Goal: Find specific page/section: Find specific page/section

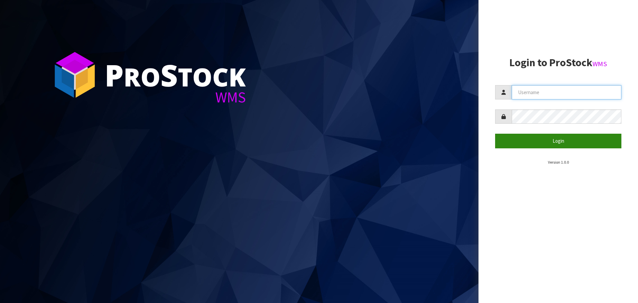
type input "[EMAIL_ADDRESS][DOMAIN_NAME]"
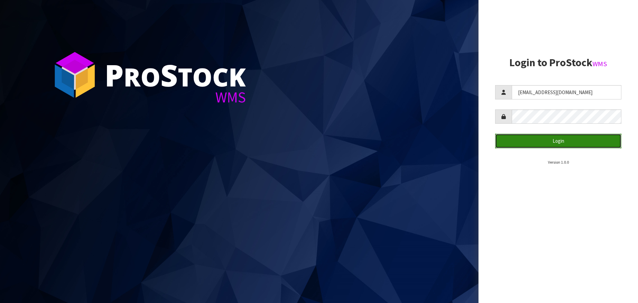
click at [554, 139] on button "Login" at bounding box center [558, 141] width 126 height 14
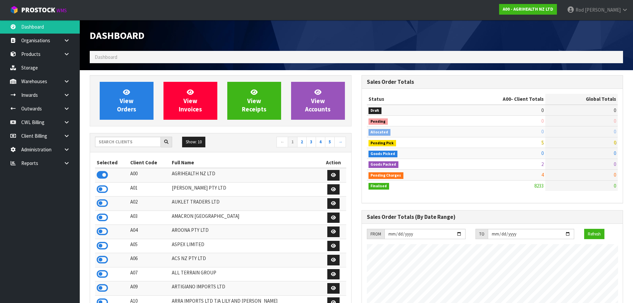
scroll to position [503, 271]
click at [64, 163] on icon at bounding box center [66, 162] width 6 height 5
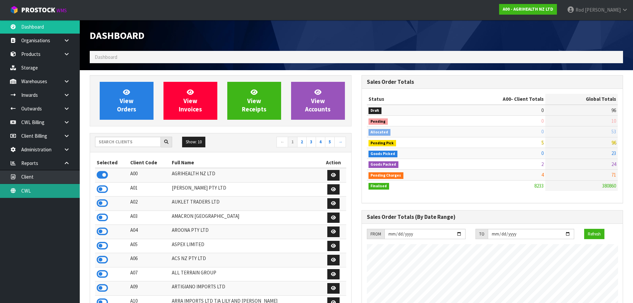
click at [29, 189] on link "CWL" at bounding box center [40, 191] width 80 height 14
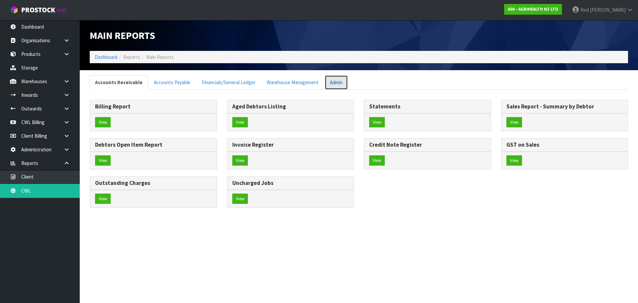
click at [329, 77] on link "Admin" at bounding box center [336, 82] width 23 height 14
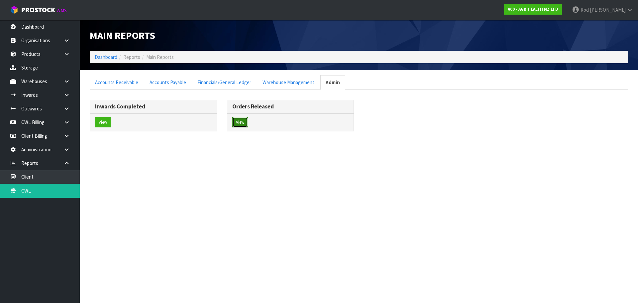
click at [235, 123] on button "View" at bounding box center [240, 122] width 16 height 11
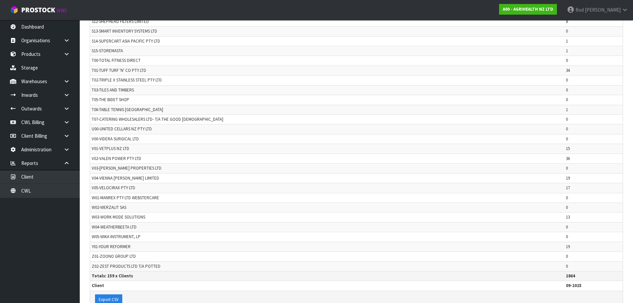
scroll to position [1561, 0]
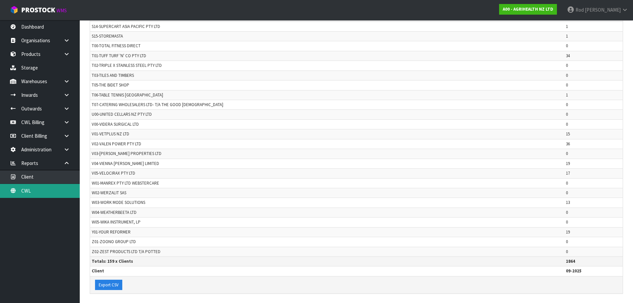
click at [48, 187] on link "CWL" at bounding box center [40, 191] width 80 height 14
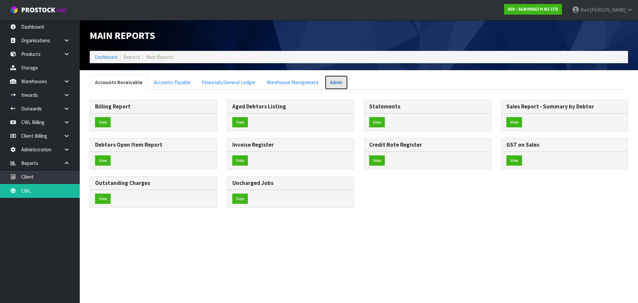
click at [336, 79] on link "Admin" at bounding box center [336, 82] width 23 height 14
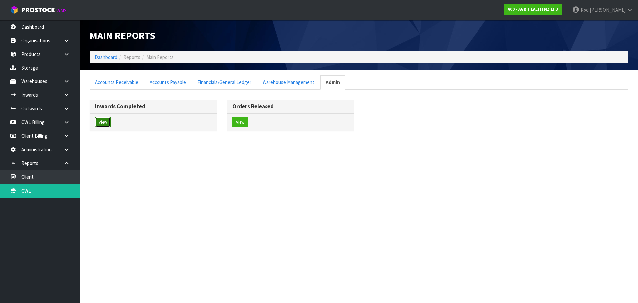
click at [103, 123] on button "View" at bounding box center [103, 122] width 16 height 11
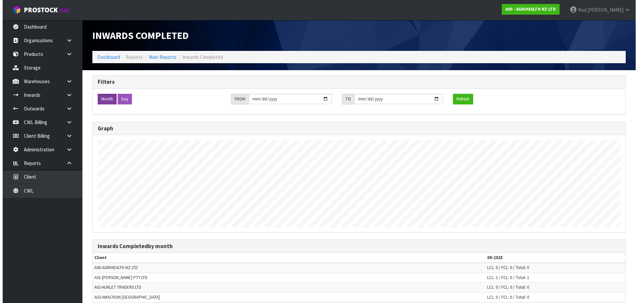
scroll to position [303, 633]
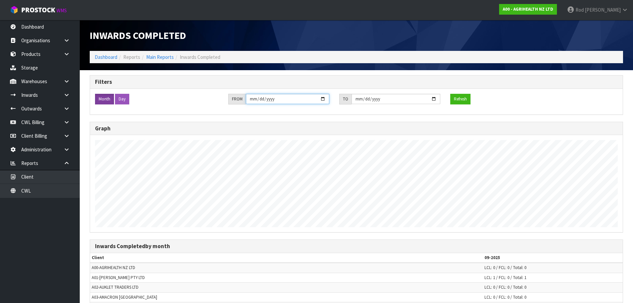
click at [259, 100] on input "[DATE]" at bounding box center [287, 99] width 83 height 10
type input "[DATE]"
click at [467, 97] on button "Refresh" at bounding box center [460, 99] width 20 height 11
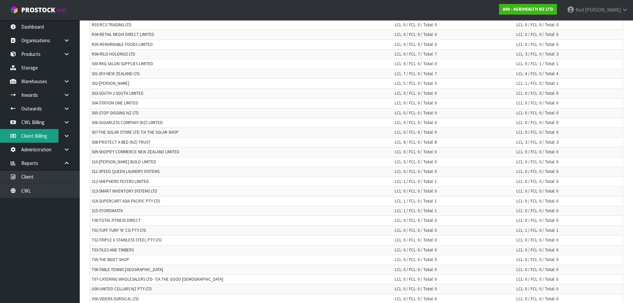
scroll to position [1364, 0]
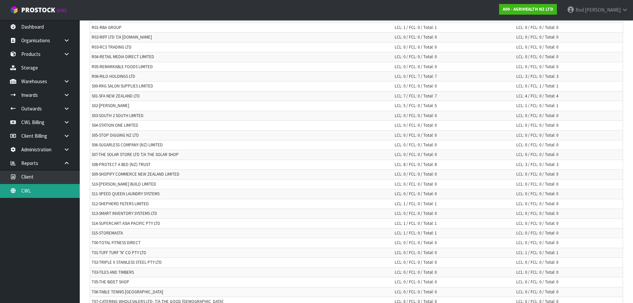
click at [43, 188] on link "CWL" at bounding box center [40, 191] width 80 height 14
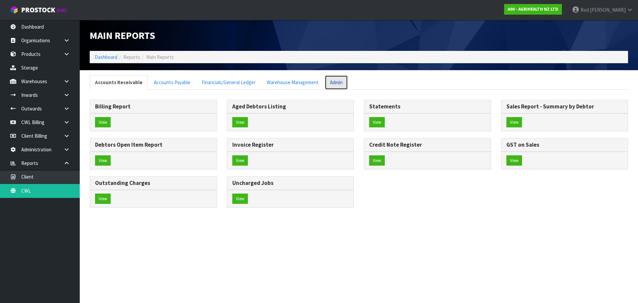
click at [330, 82] on link "Admin" at bounding box center [336, 82] width 23 height 14
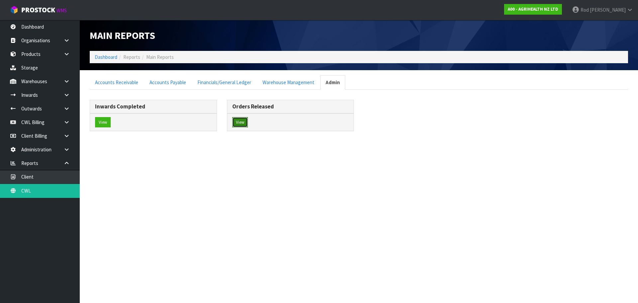
click at [236, 120] on button "View" at bounding box center [240, 122] width 16 height 11
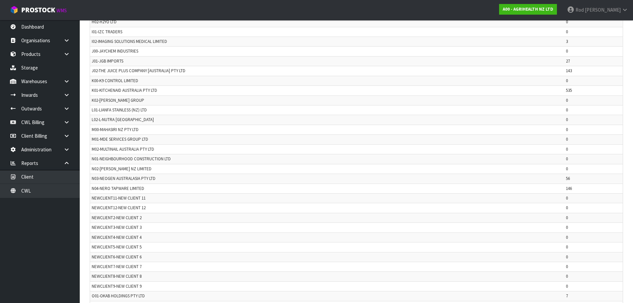
scroll to position [1196, 0]
